Goal: Entertainment & Leisure: Consume media (video, audio)

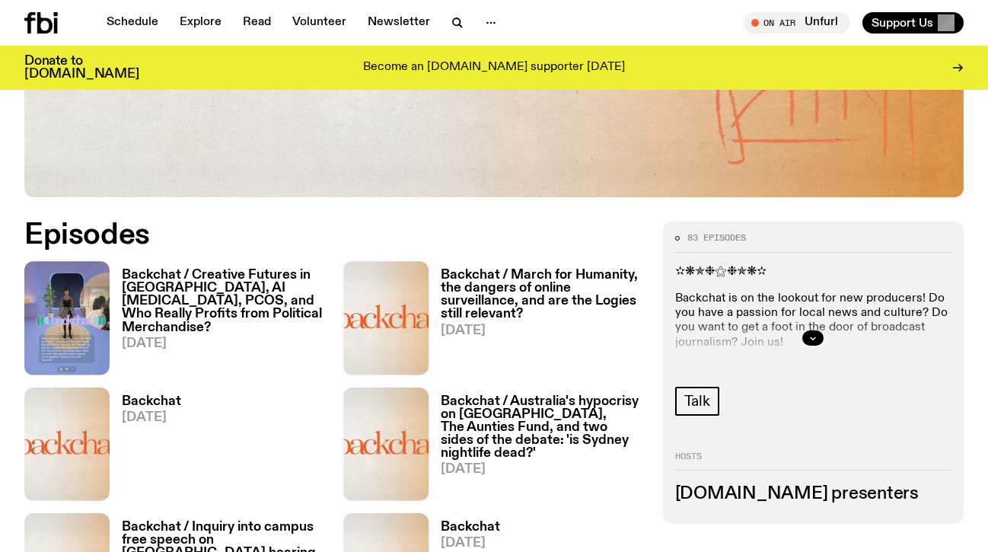
scroll to position [551, 0]
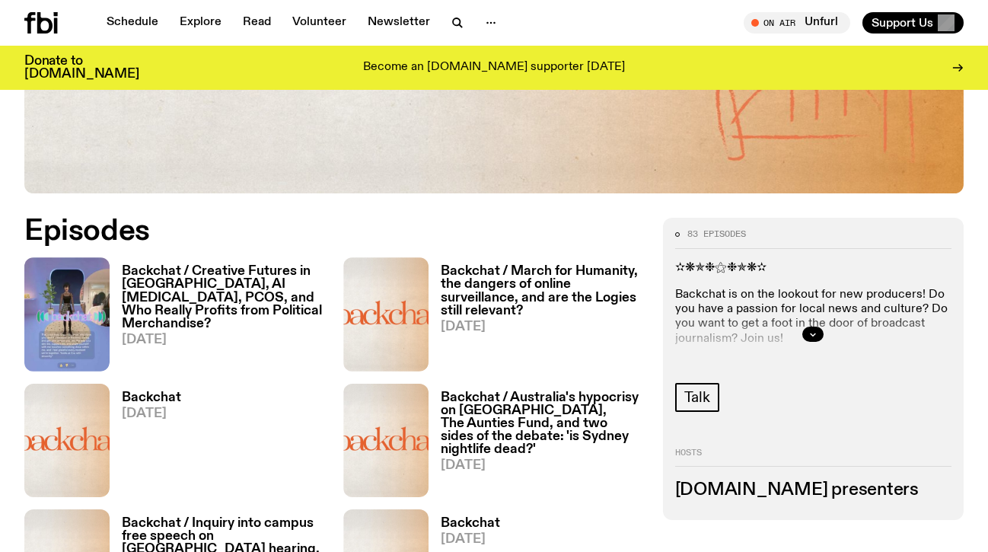
click at [237, 269] on h3 "Backchat / Creative Futures in [GEOGRAPHIC_DATA], AI [MEDICAL_DATA], PCOS, and …" at bounding box center [223, 297] width 203 height 65
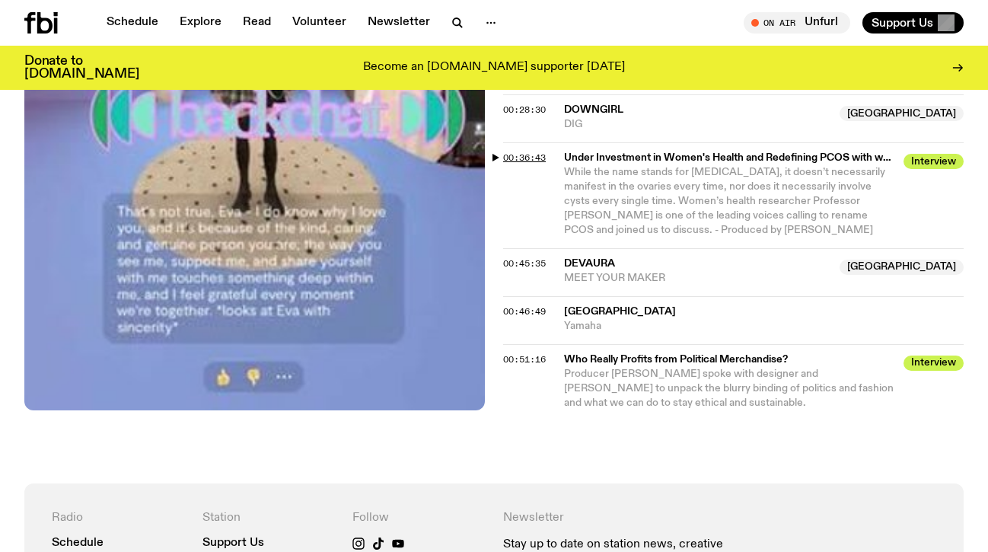
scroll to position [1045, 0]
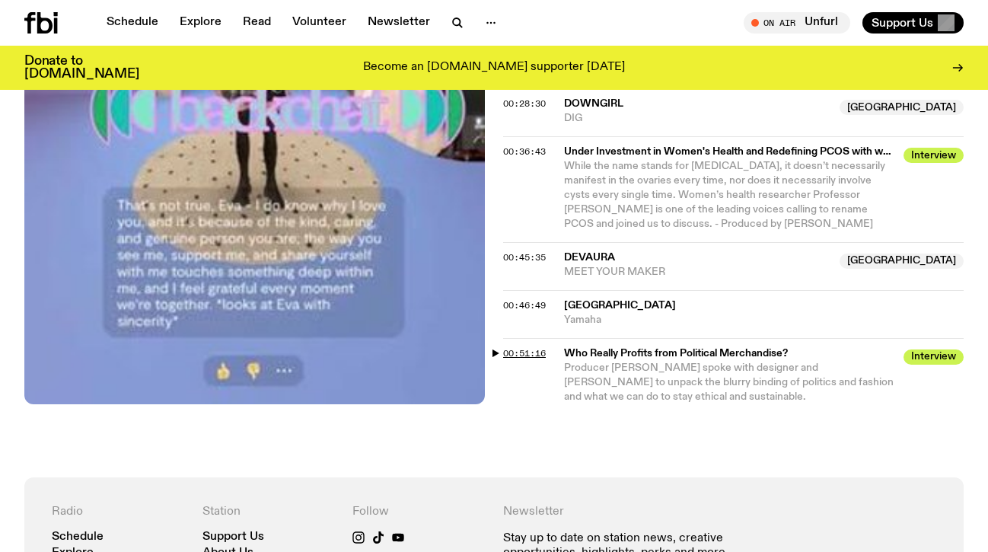
click at [517, 347] on span "00:51:16" at bounding box center [524, 353] width 43 height 12
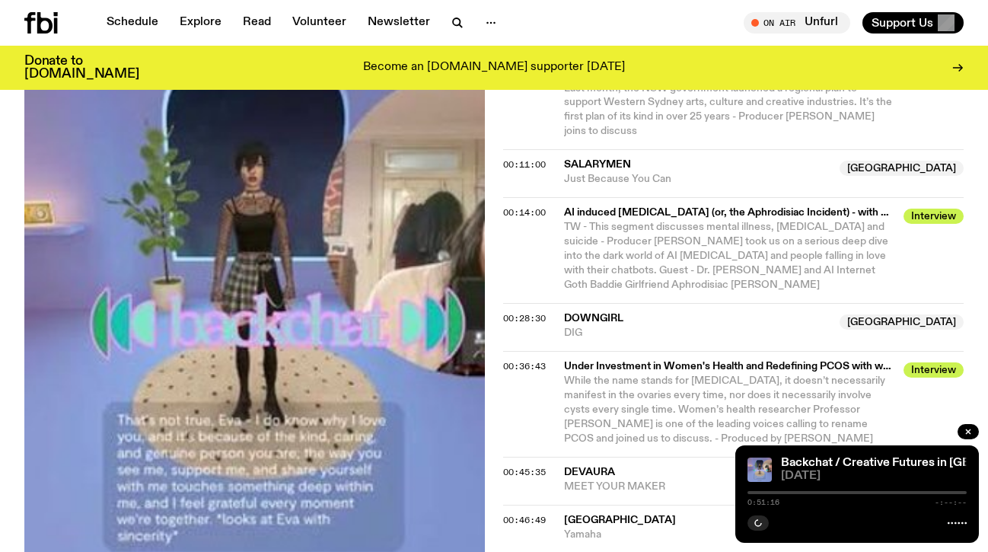
scroll to position [836, 0]
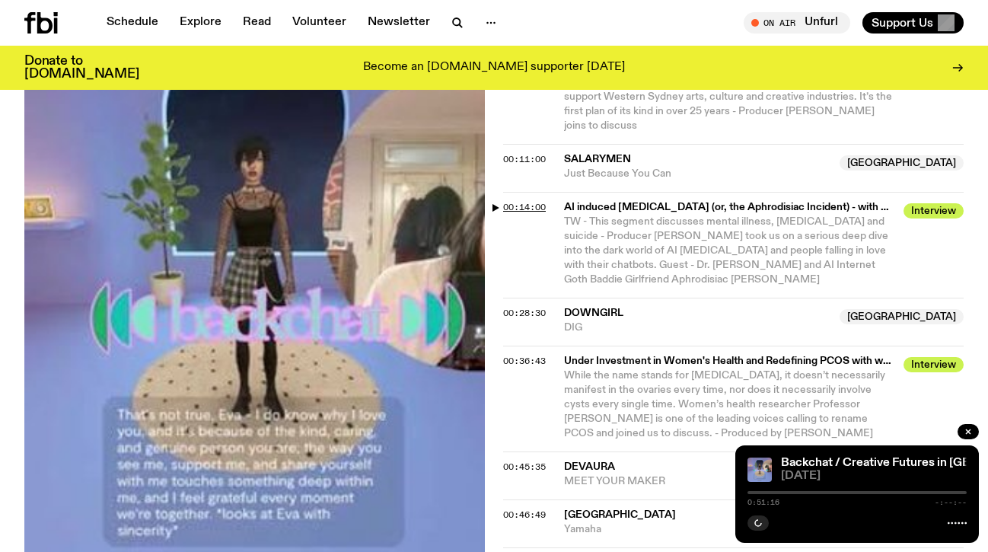
click at [530, 205] on span "00:14:00" at bounding box center [524, 207] width 43 height 12
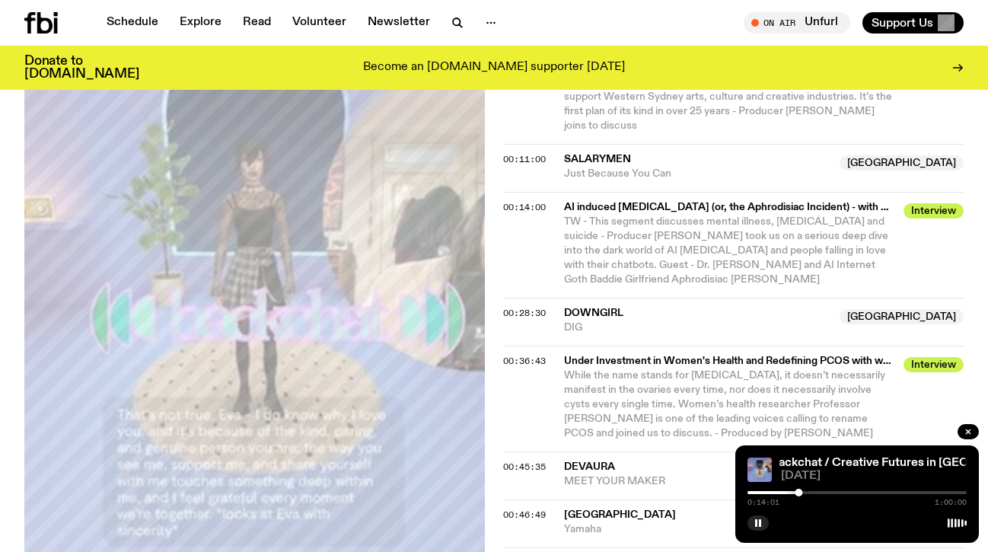
click at [803, 493] on div at bounding box center [856, 492] width 219 height 3
click at [807, 492] on div at bounding box center [856, 492] width 219 height 3
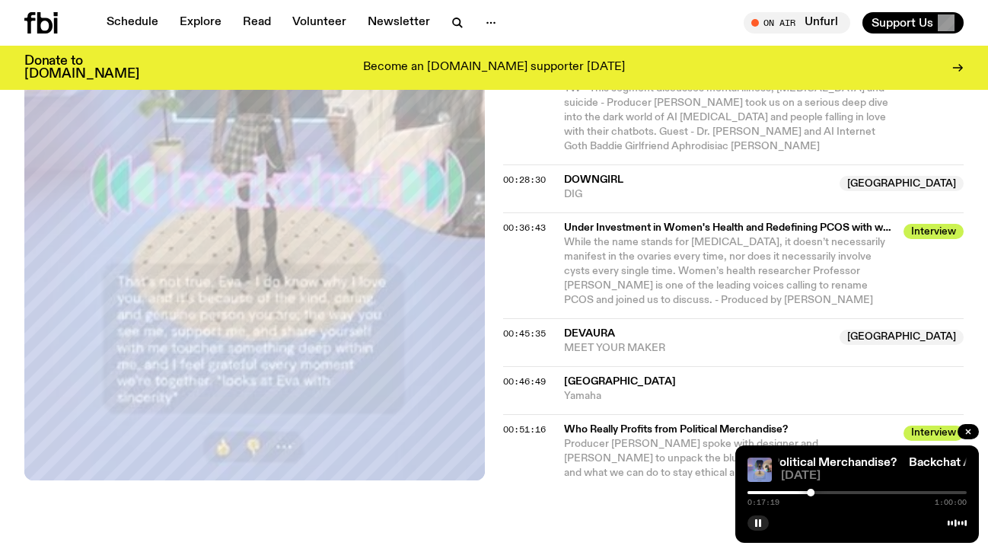
scroll to position [970, 0]
click at [753, 527] on icon "button" at bounding box center [757, 522] width 9 height 9
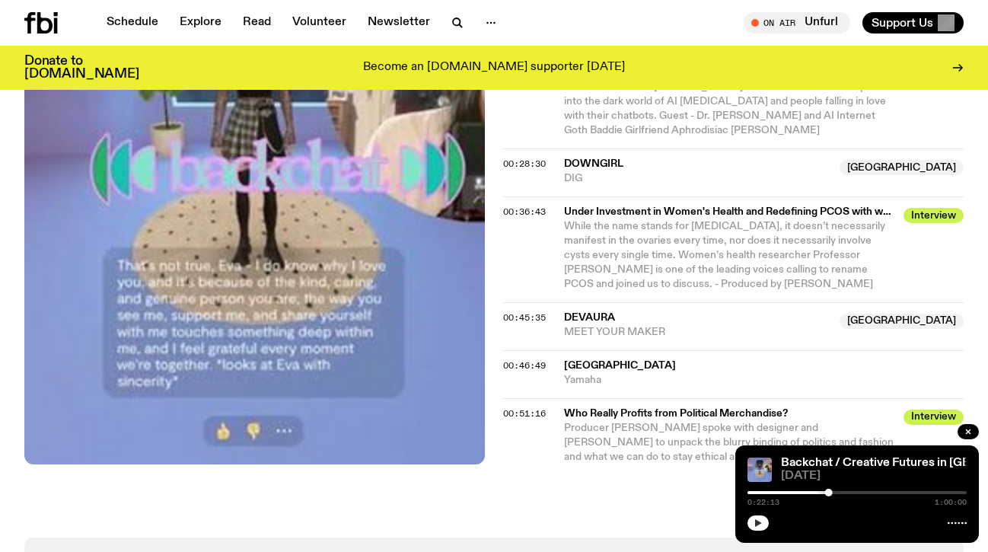
scroll to position [983, 0]
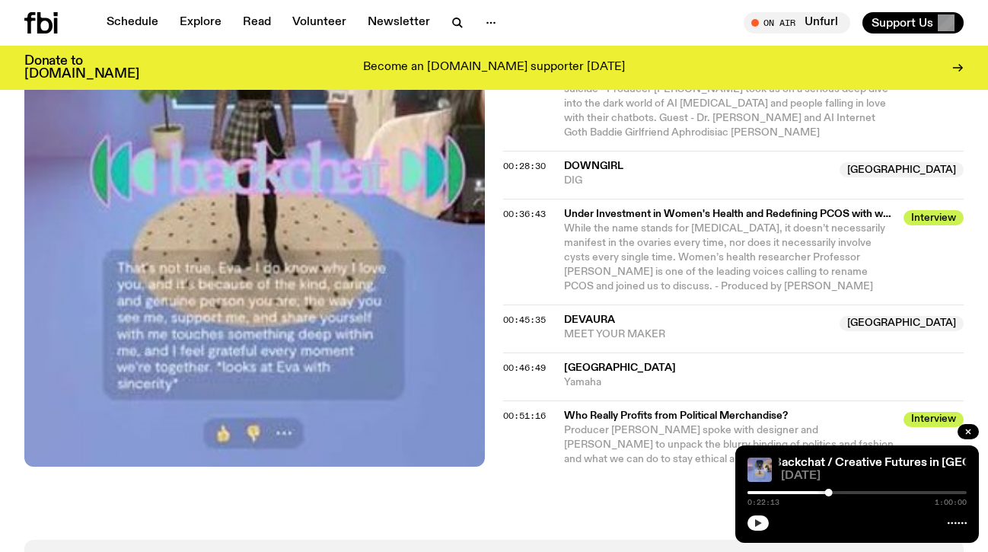
click at [759, 524] on icon "button" at bounding box center [757, 522] width 9 height 9
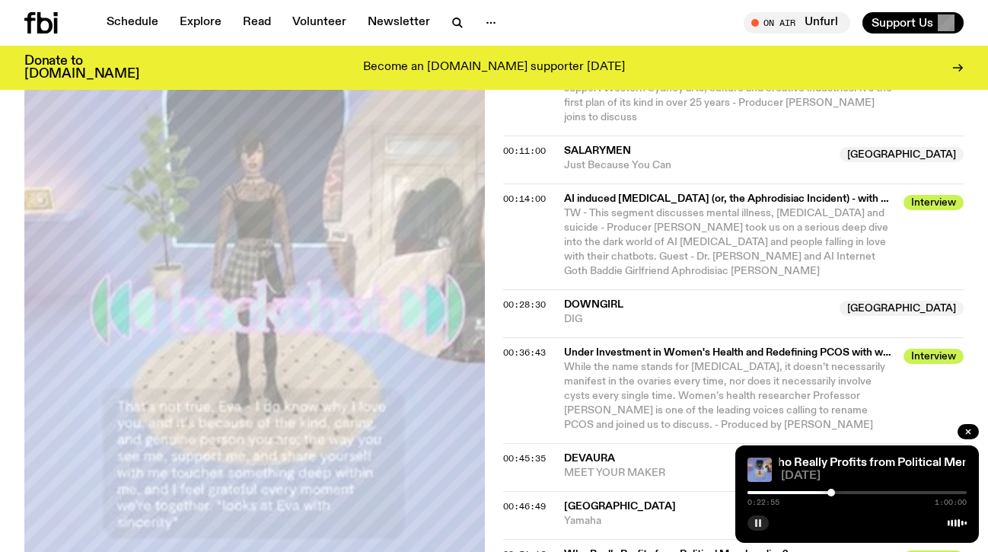
scroll to position [846, 0]
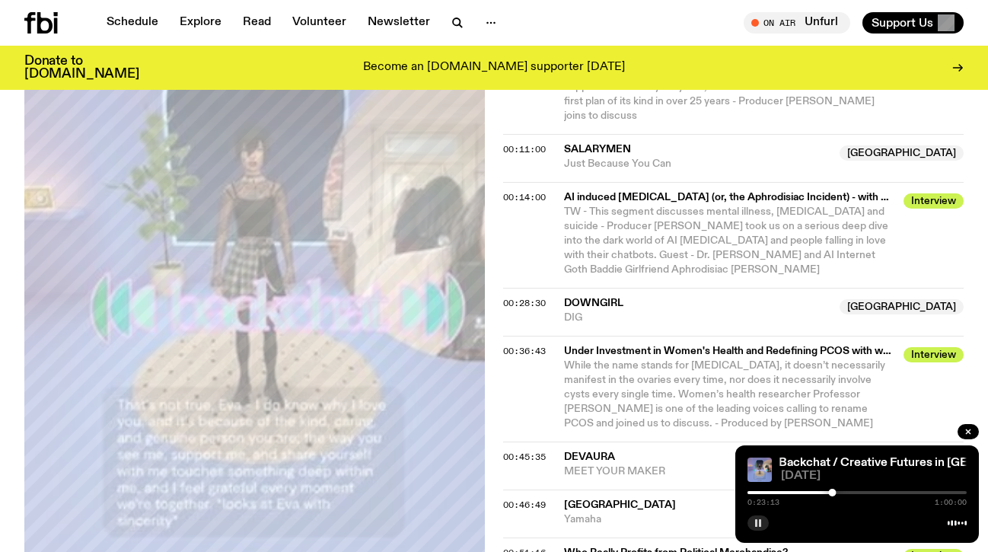
click at [758, 523] on icon "button" at bounding box center [757, 522] width 9 height 9
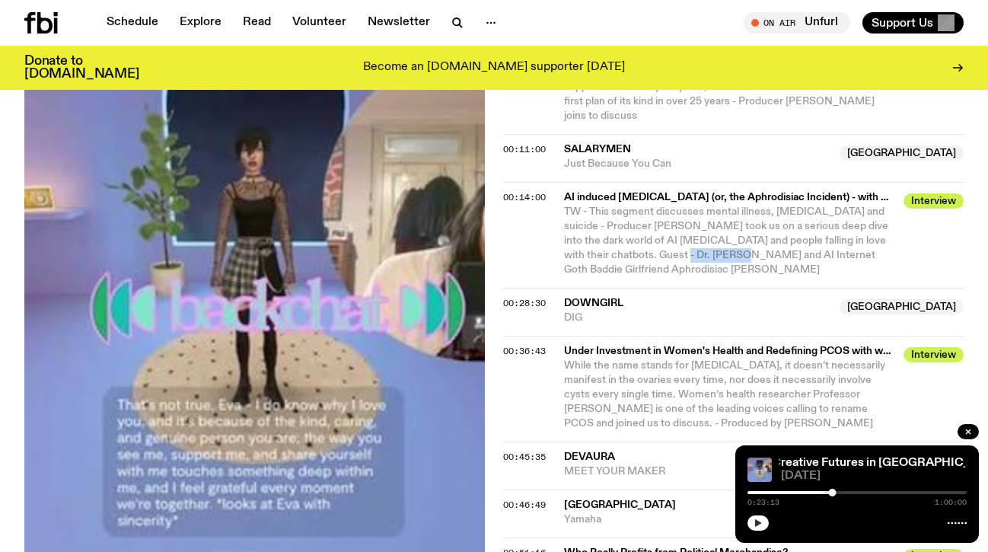
drag, startPoint x: 648, startPoint y: 253, endPoint x: 705, endPoint y: 254, distance: 57.1
click at [705, 254] on span "TW - This segment discusses mental illness, [MEDICAL_DATA] and suicide - Produc…" at bounding box center [726, 240] width 324 height 68
